Goal: Find specific fact: Find specific fact

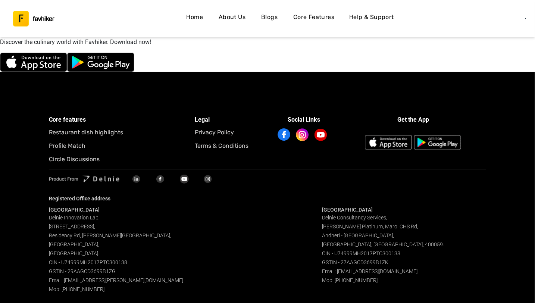
drag, startPoint x: 342, startPoint y: 263, endPoint x: 396, endPoint y: 264, distance: 54.1
click at [397, 264] on div "[GEOGRAPHIC_DATA] Delnie Consultancy Services, [PERSON_NAME][STREET_ADDRESS]. C…" at bounding box center [404, 249] width 164 height 87
copy span "27AAGCD3699B1ZK"
drag, startPoint x: 321, startPoint y: 218, endPoint x: 388, endPoint y: 218, distance: 67.2
click at [391, 219] on div "Bangalore Delnie Innovation Lab[GEOGRAPHIC_DATA][STREET_ADDRESS][PERSON_NAME]. …" at bounding box center [267, 249] width 437 height 87
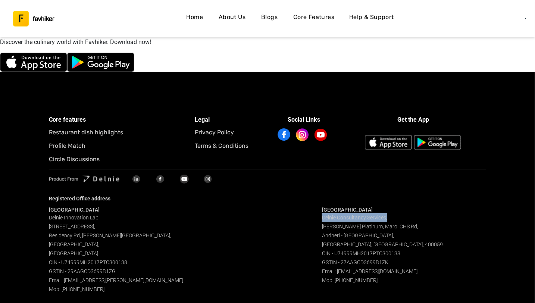
click at [340, 217] on span "Delnie Consultancy Services, [PERSON_NAME][STREET_ADDRESS]. CIN - U74999MH2017P…" at bounding box center [383, 249] width 122 height 69
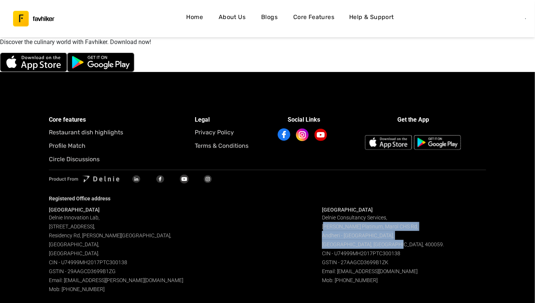
drag, startPoint x: 323, startPoint y: 226, endPoint x: 414, endPoint y: 241, distance: 92.0
click at [414, 241] on div "[GEOGRAPHIC_DATA] Delnie Consultancy Services, [PERSON_NAME][STREET_ADDRESS]. C…" at bounding box center [404, 249] width 164 height 87
copy span "[PERSON_NAME] Platinum, [STREET_ADDRESS]."
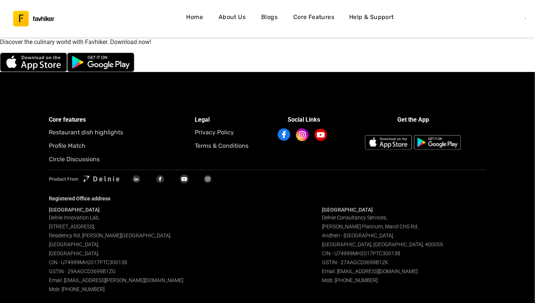
click at [386, 269] on div "[GEOGRAPHIC_DATA] Delnie Consultancy Services, [PERSON_NAME][STREET_ADDRESS]. C…" at bounding box center [404, 249] width 164 height 87
drag, startPoint x: 376, startPoint y: 244, endPoint x: 404, endPoint y: 244, distance: 28.4
click at [404, 244] on div "[GEOGRAPHIC_DATA] Delnie Consultancy Services, [PERSON_NAME][STREET_ADDRESS]. C…" at bounding box center [404, 249] width 164 height 87
drag, startPoint x: 374, startPoint y: 246, endPoint x: 402, endPoint y: 246, distance: 27.6
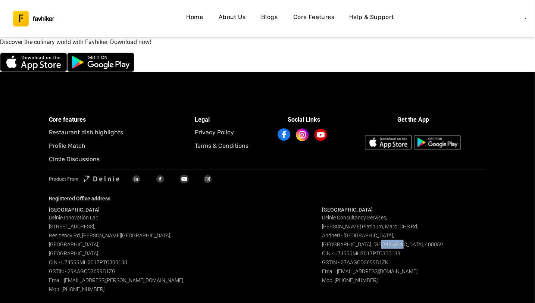
click at [402, 246] on div "[GEOGRAPHIC_DATA] Delnie Consultancy Services, [PERSON_NAME][STREET_ADDRESS]. C…" at bounding box center [404, 249] width 164 height 87
copy span "400059."
